Goal: Transaction & Acquisition: Purchase product/service

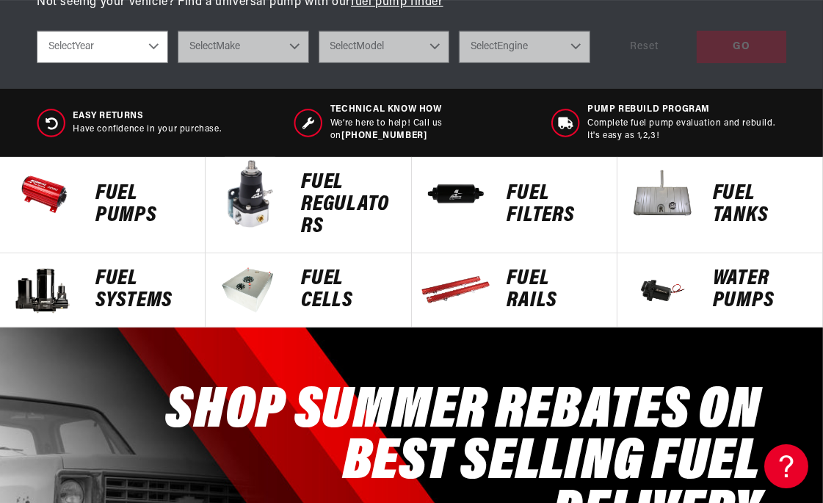
scroll to position [0, 690]
click at [120, 214] on p "Fuel Pumps" at bounding box center [142, 205] width 95 height 44
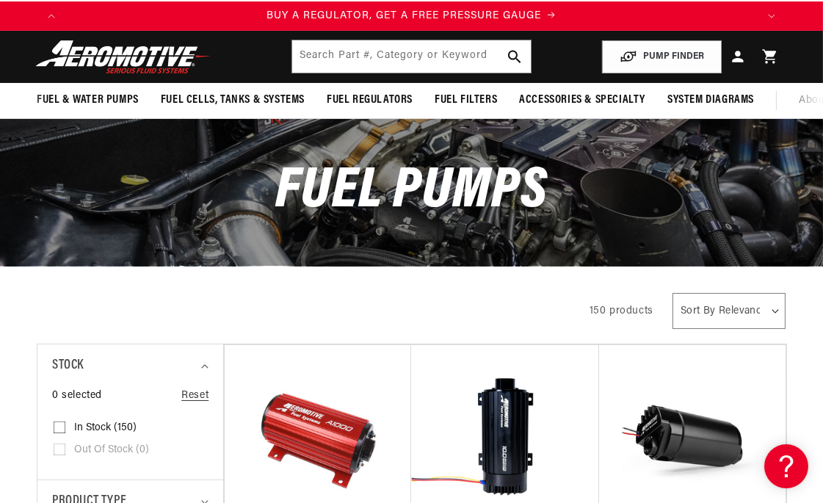
scroll to position [120, 0]
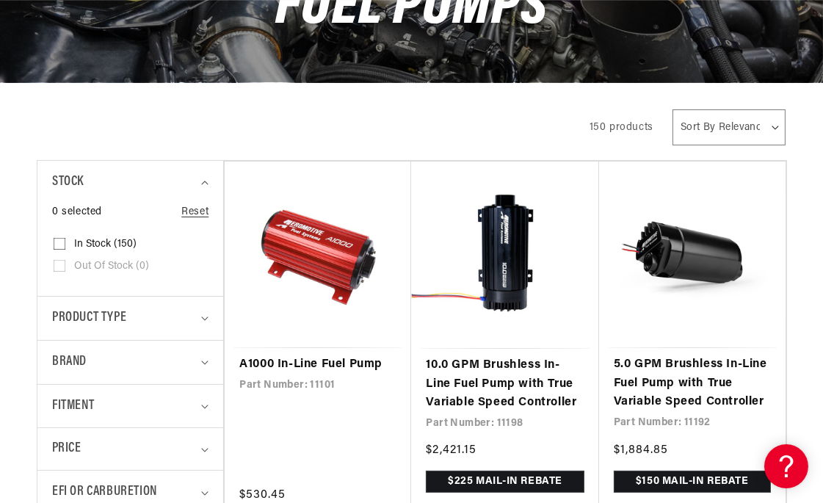
click at [822, 287] on html "Skip to content Your cart Your cart is empty Loading... You may also like Subto…" at bounding box center [411, 35] width 823 height 503
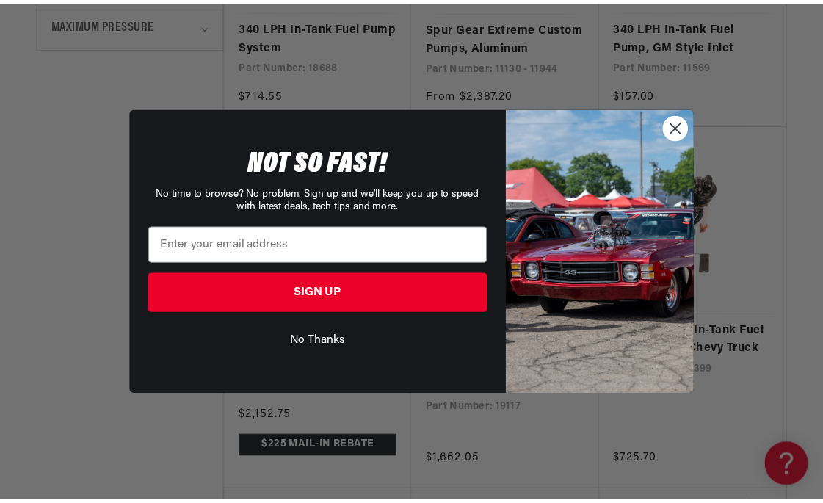
scroll to position [0, 1405]
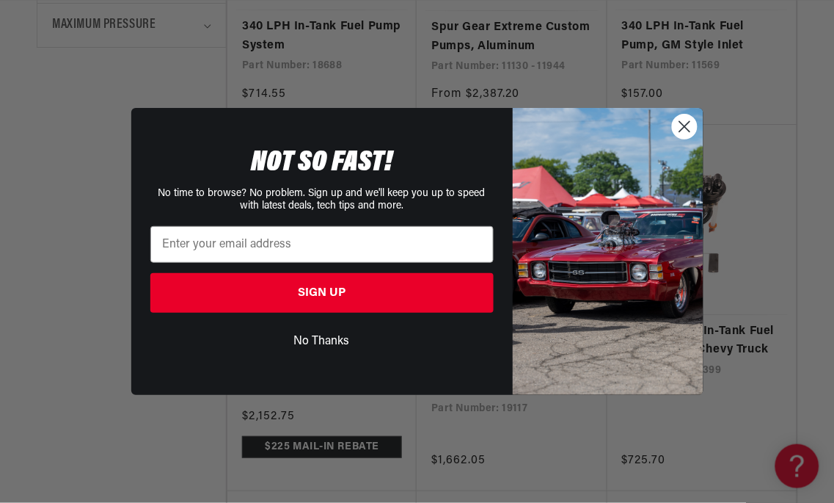
click at [680, 118] on circle "Close dialog" at bounding box center [684, 126] width 24 height 24
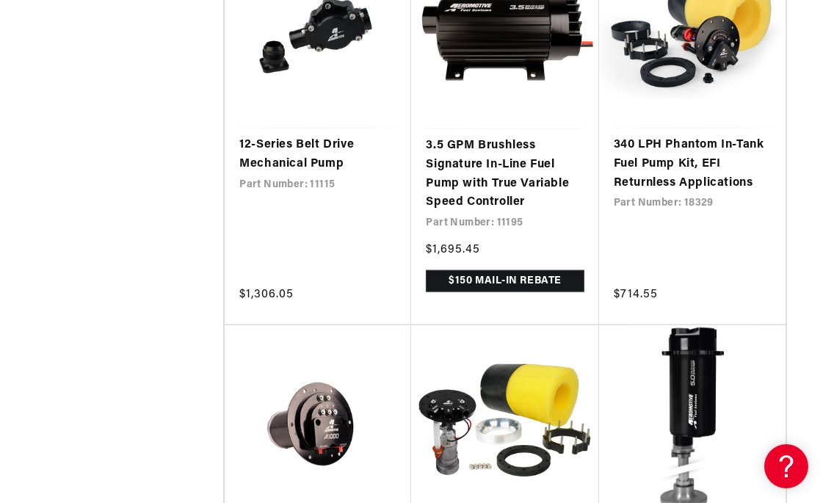
scroll to position [2476, 0]
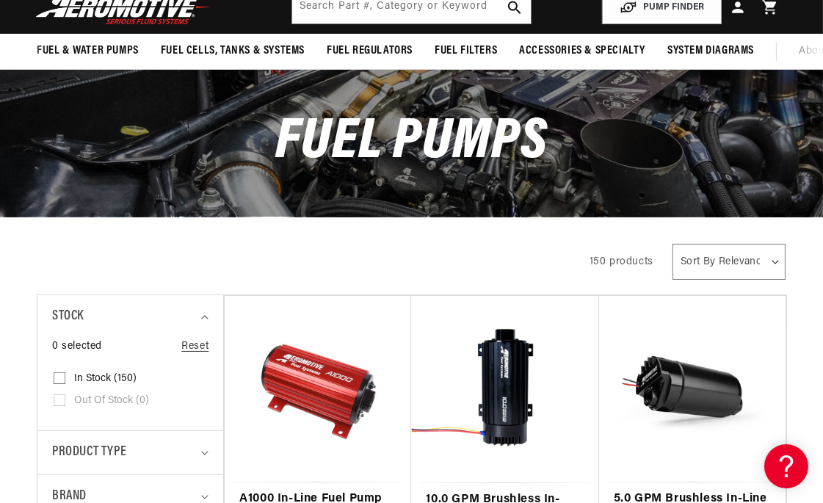
scroll to position [0, 1381]
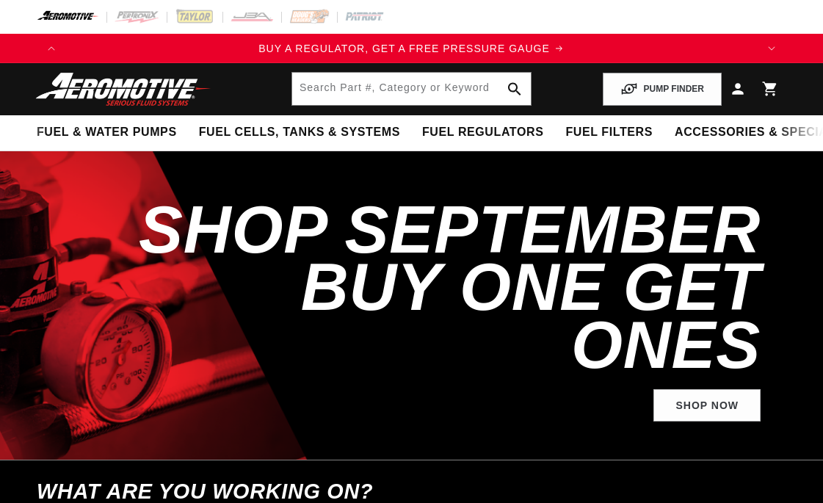
scroll to position [576, 0]
